Goal: Find specific page/section: Find specific page/section

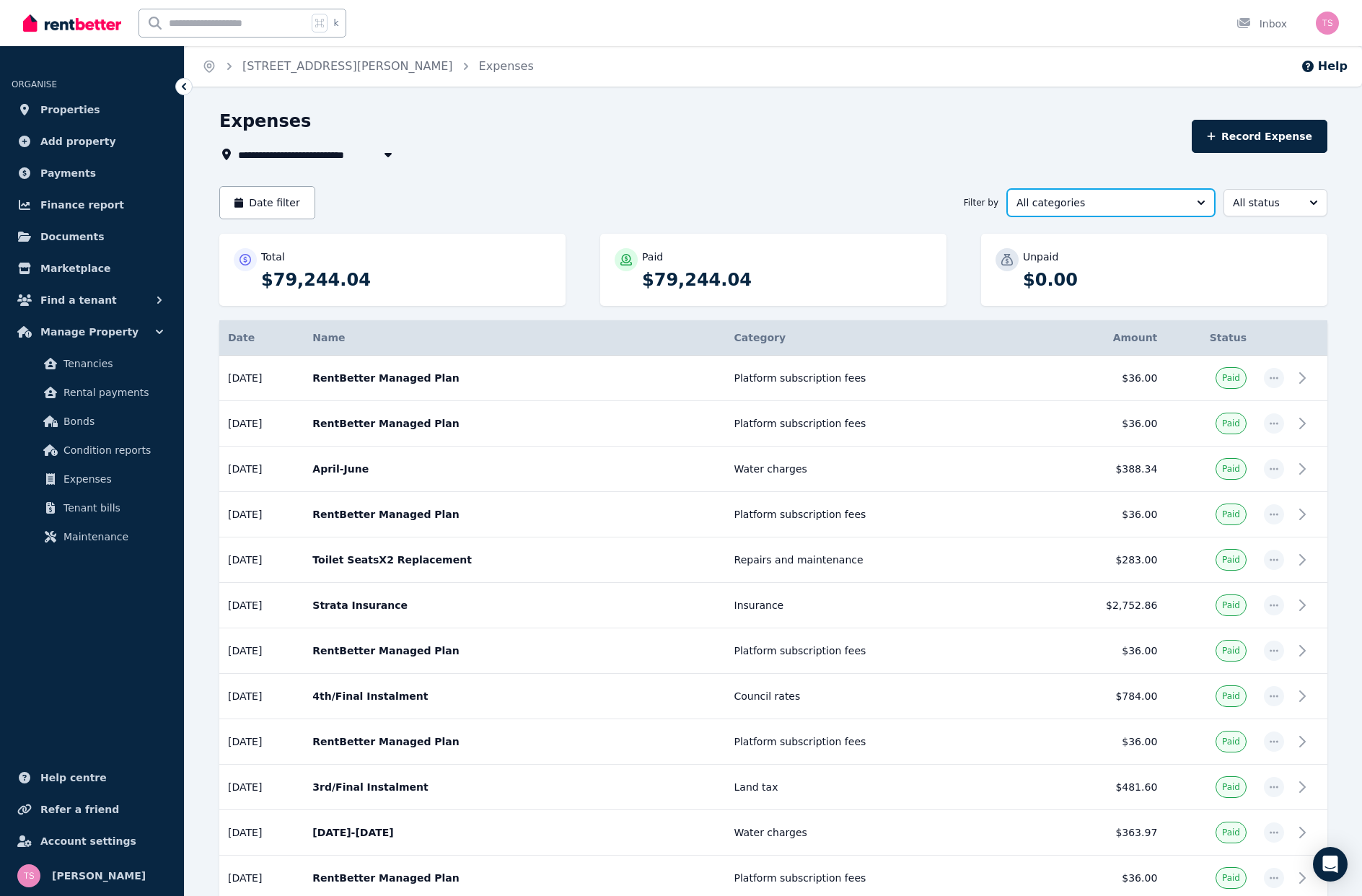
click at [1158, 203] on span "All categories" at bounding box center [1101, 203] width 169 height 14
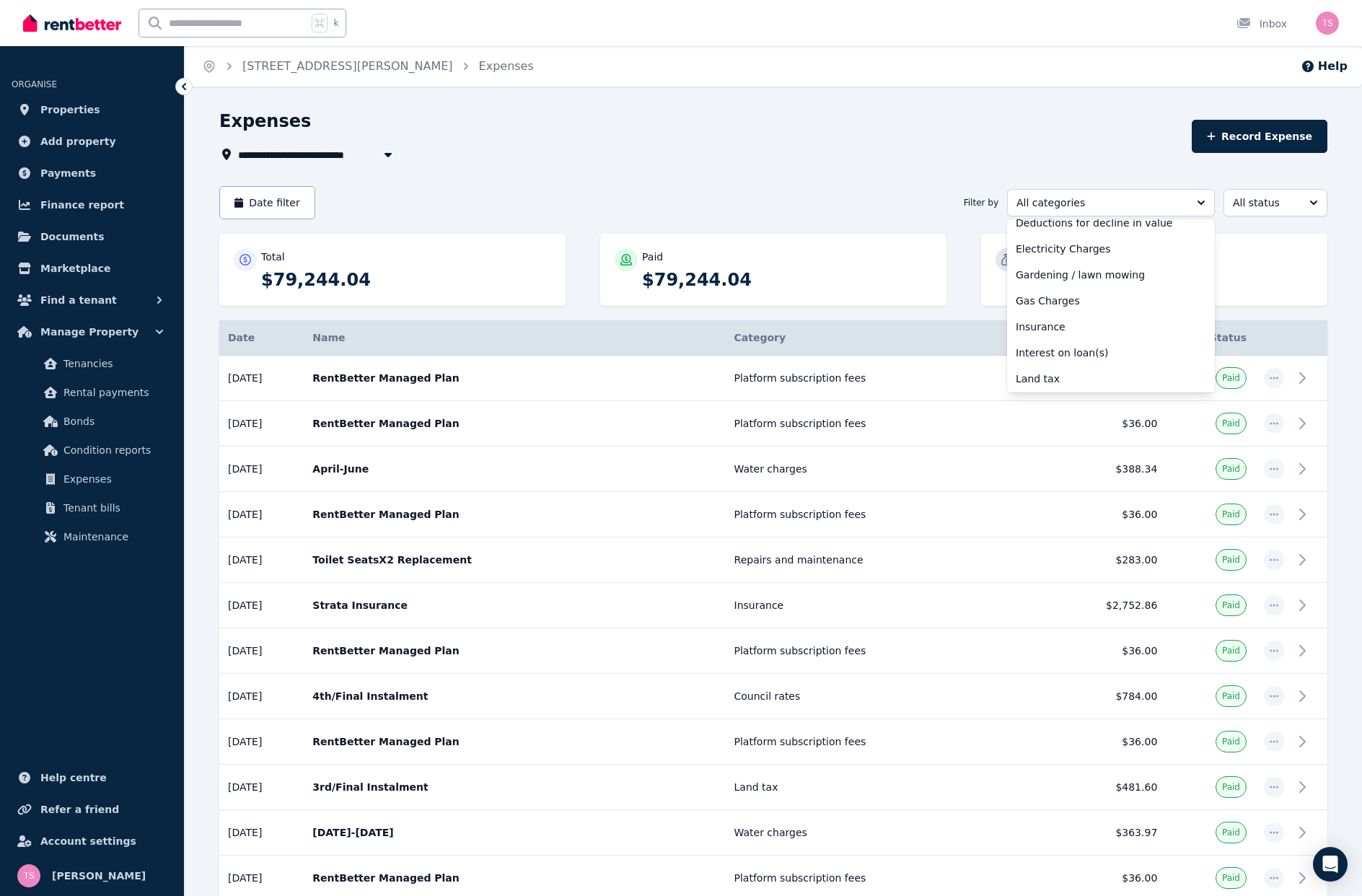
scroll to position [280, 0]
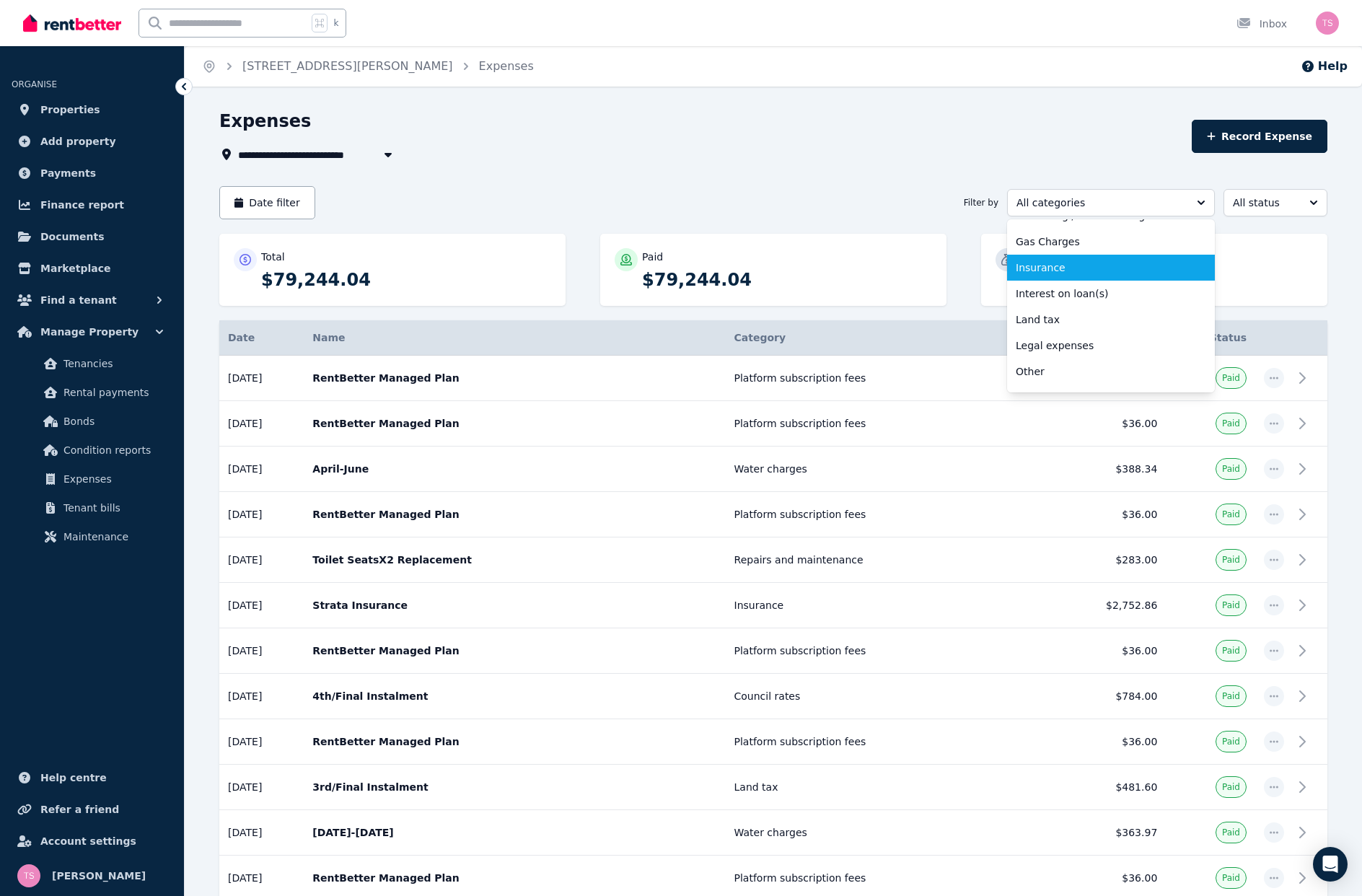
click at [1043, 264] on span "Insurance" at bounding box center [1103, 267] width 173 height 14
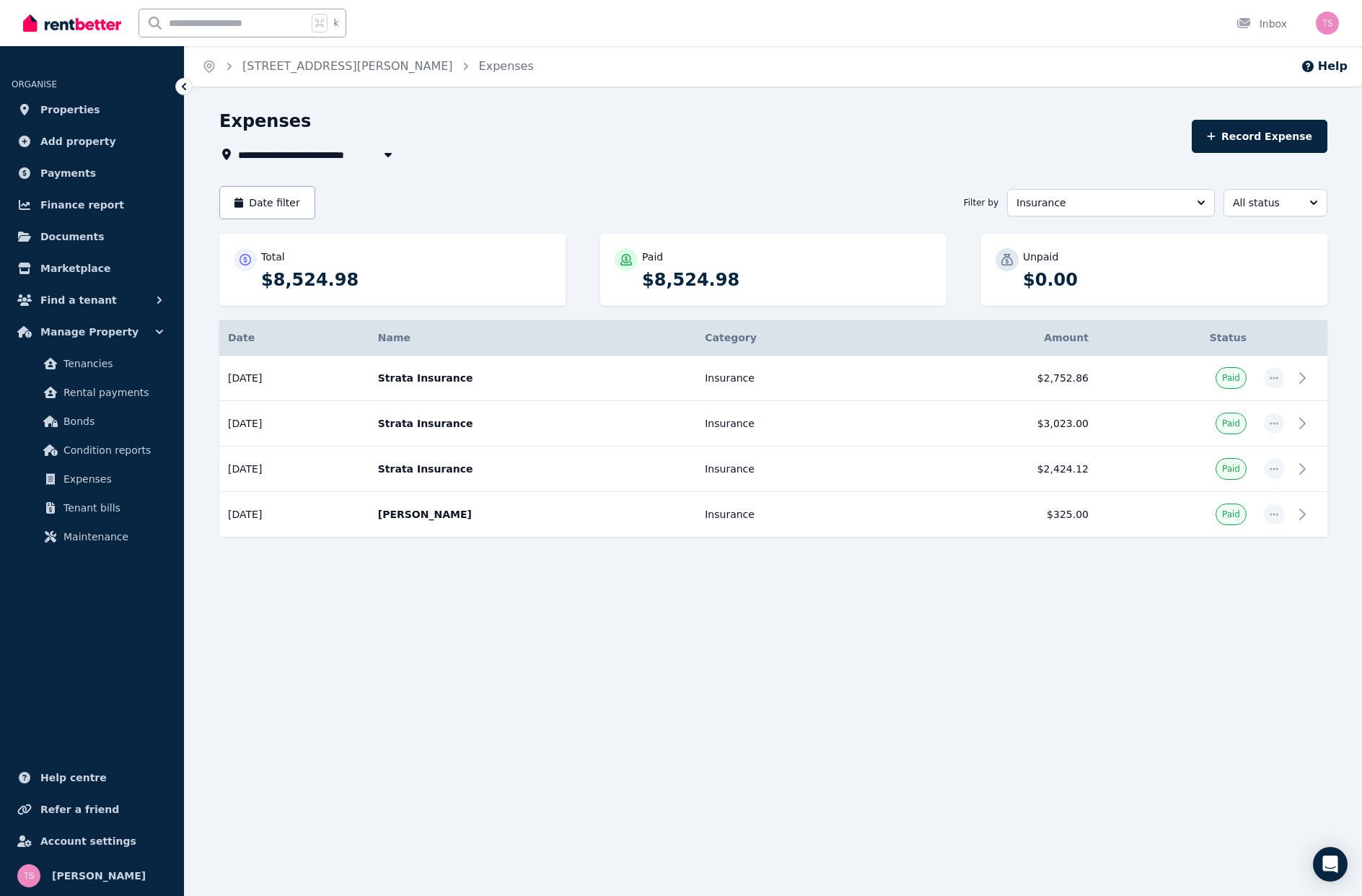
click at [385, 151] on icon "button" at bounding box center [389, 154] width 14 height 11
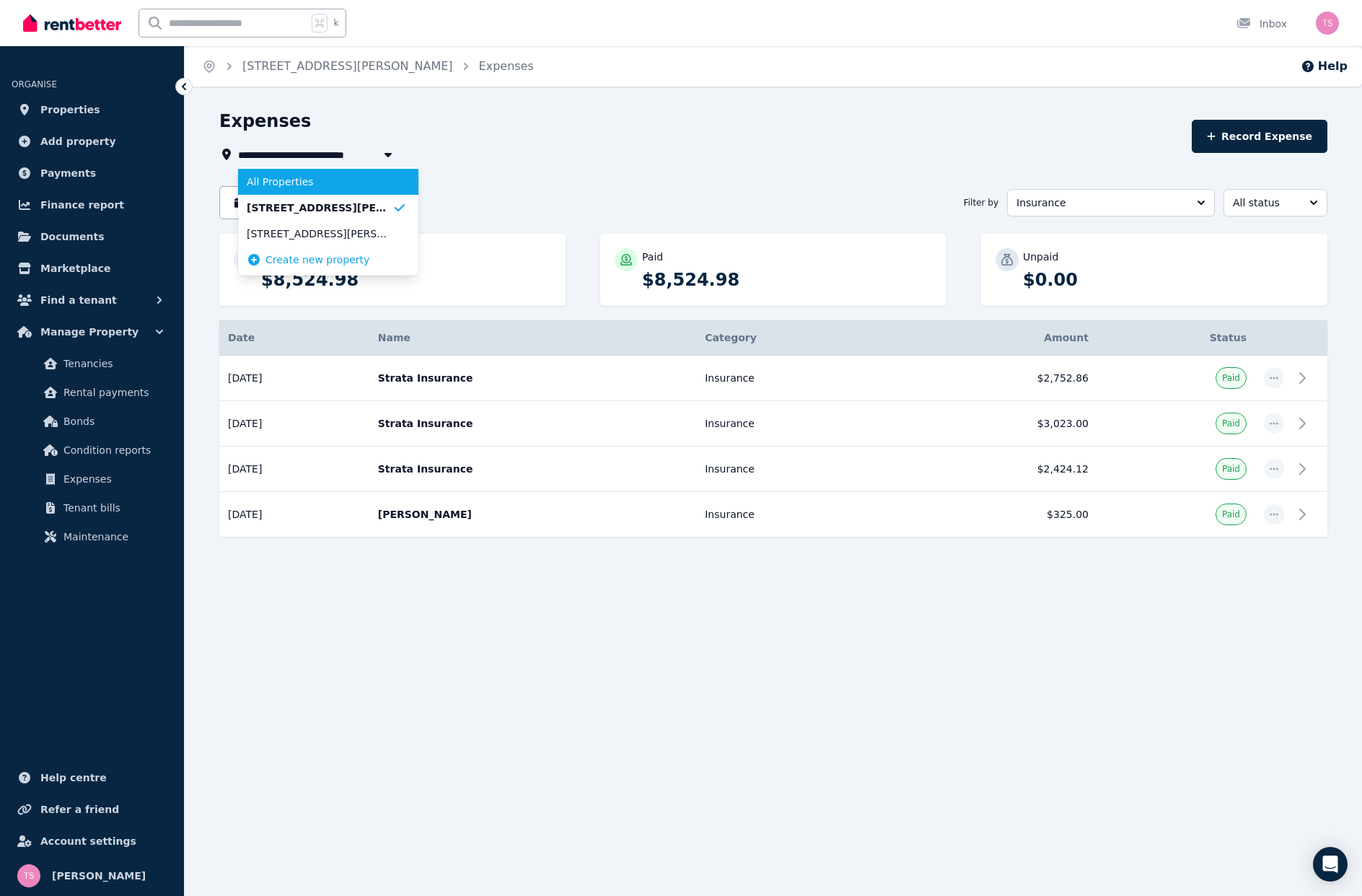
click at [291, 181] on span "All Properties" at bounding box center [319, 181] width 146 height 14
type input "**********"
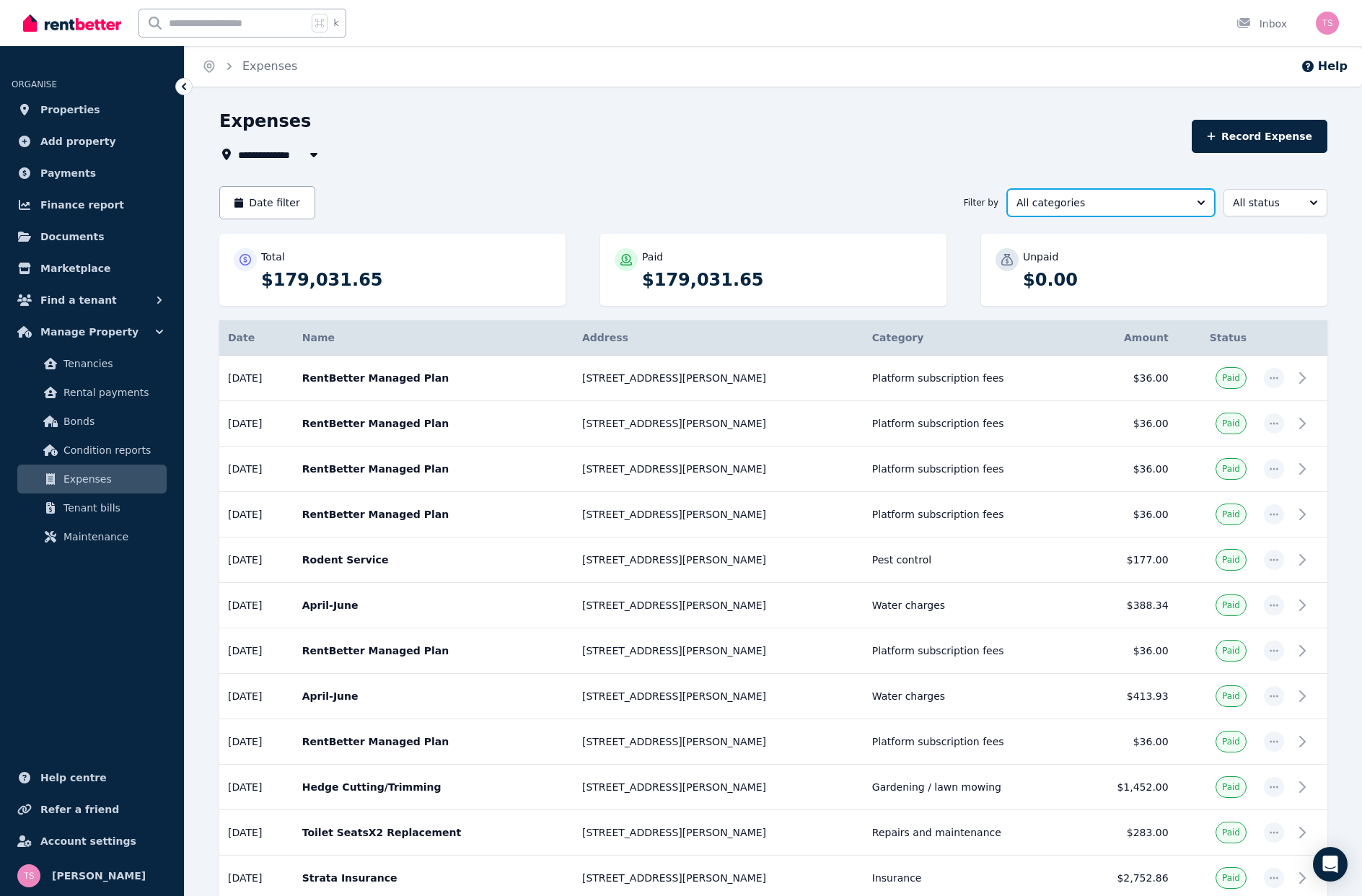
click at [1202, 202] on button "All categories" at bounding box center [1111, 203] width 208 height 27
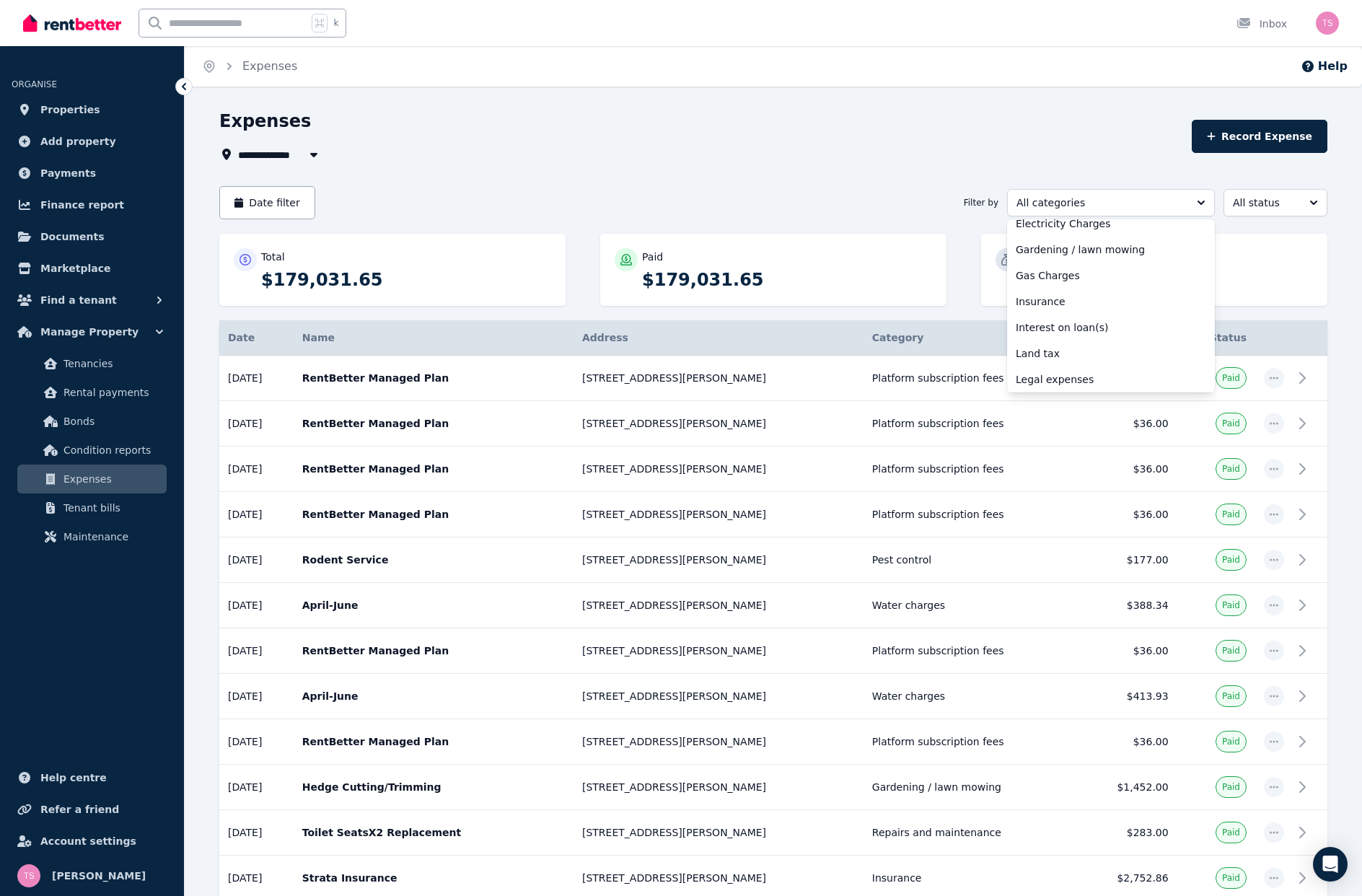
scroll to position [252, 0]
click at [1102, 233] on li "Gardening / lawn mowing" at bounding box center [1111, 241] width 208 height 26
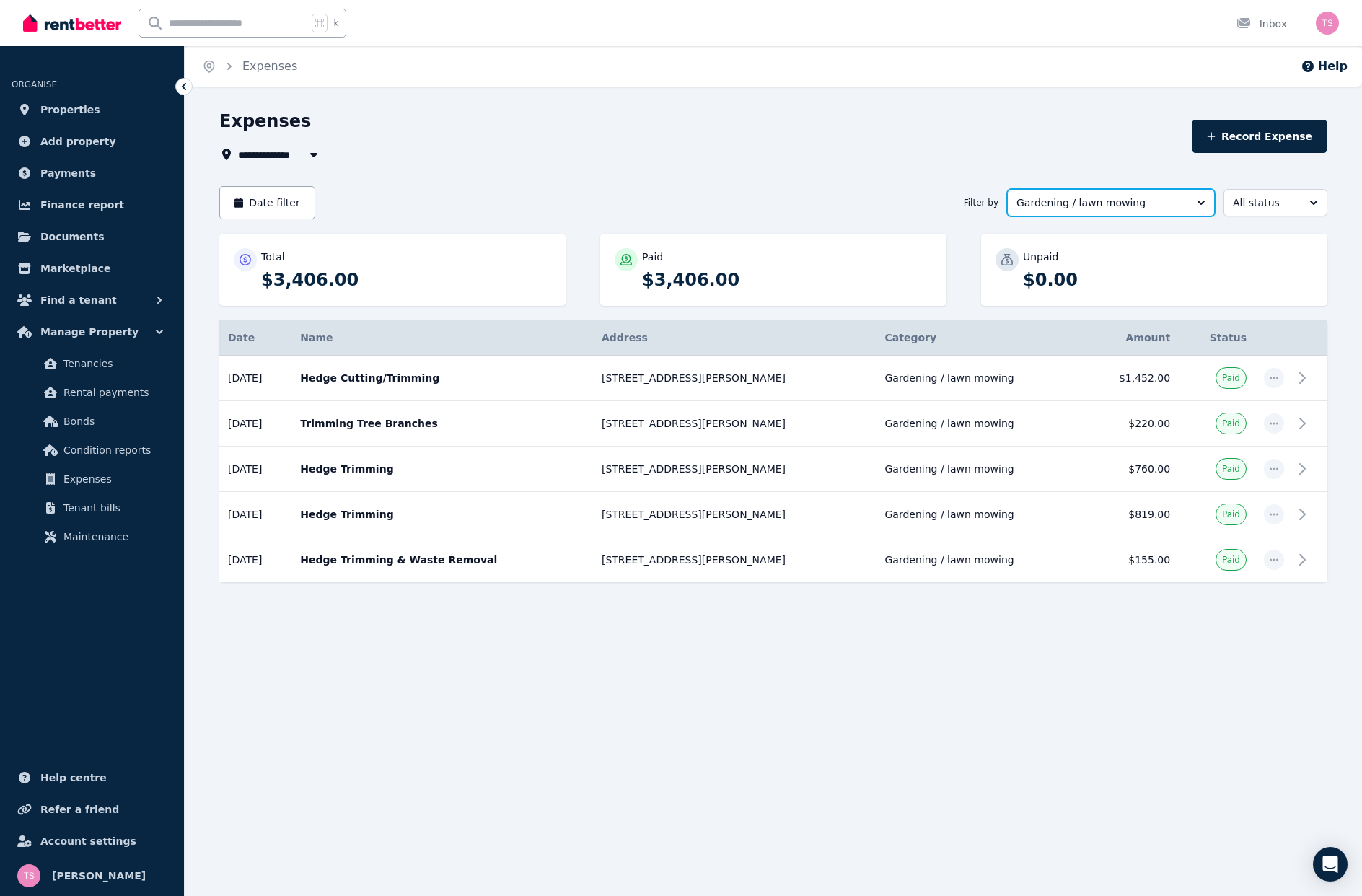
click at [1147, 201] on span "Gardening / lawn mowing" at bounding box center [1101, 203] width 169 height 14
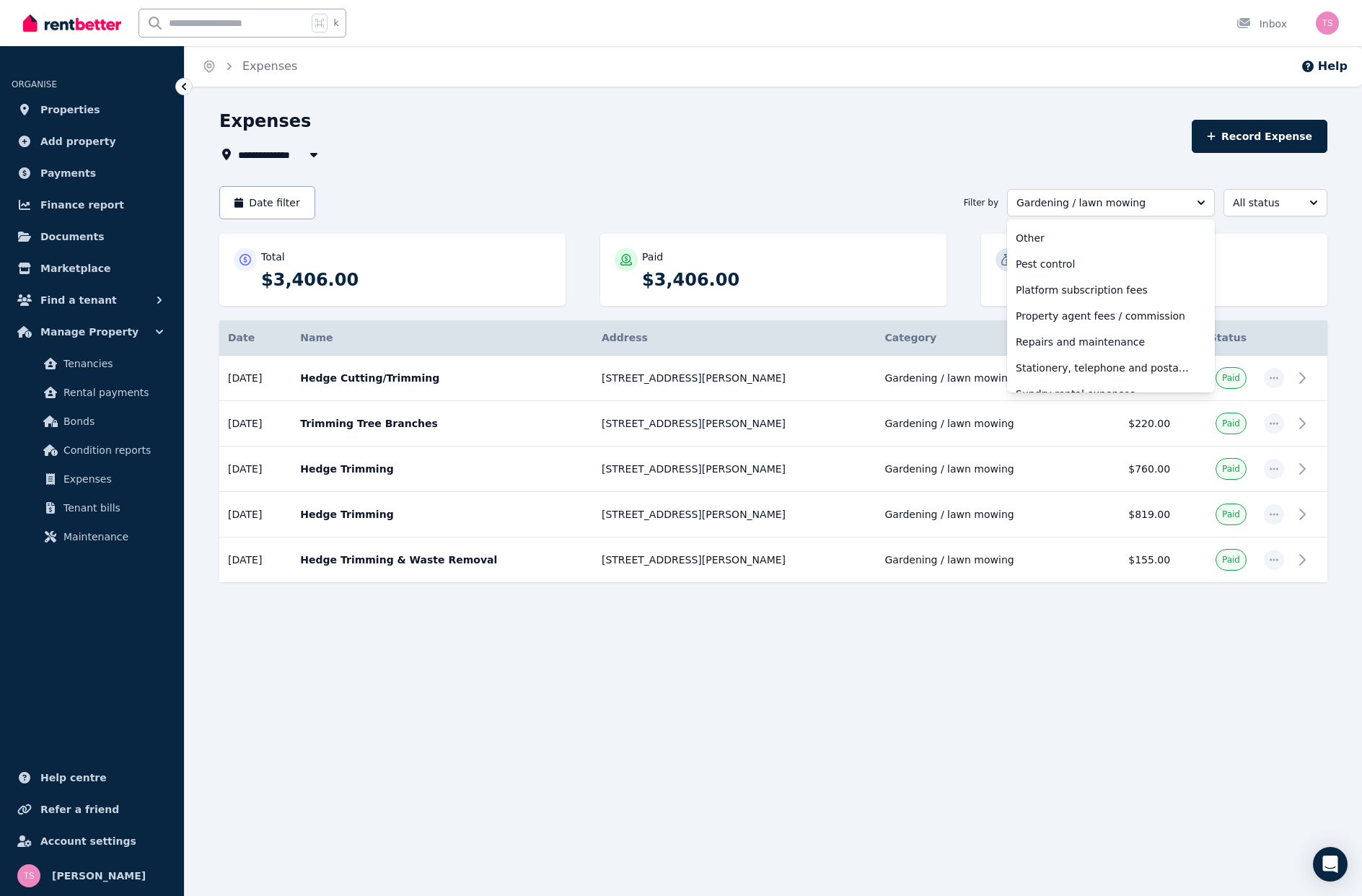
scroll to position [414, 0]
click at [1092, 334] on span "Repairs and maintenance" at bounding box center [1103, 341] width 173 height 14
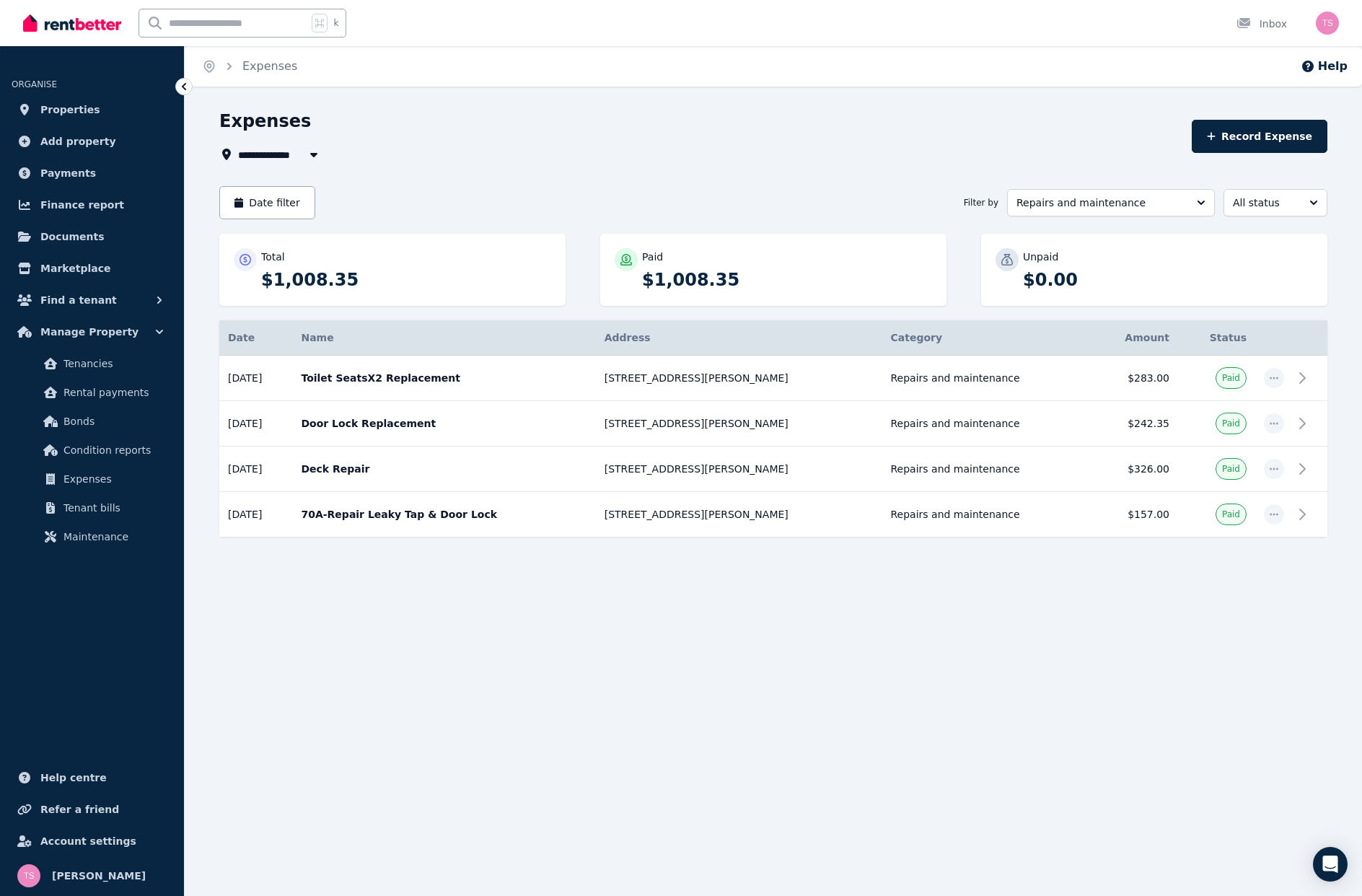
click at [932, 611] on div "**********" at bounding box center [773, 362] width 1178 height 505
